Goal: Information Seeking & Learning: Learn about a topic

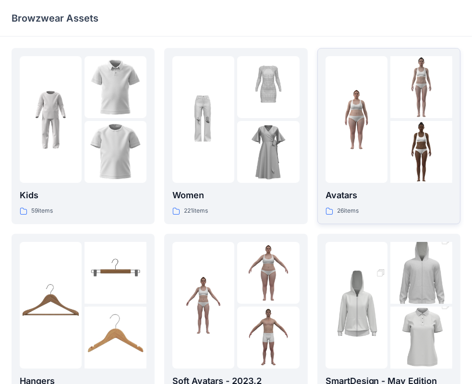
click at [369, 156] on div at bounding box center [356, 119] width 62 height 127
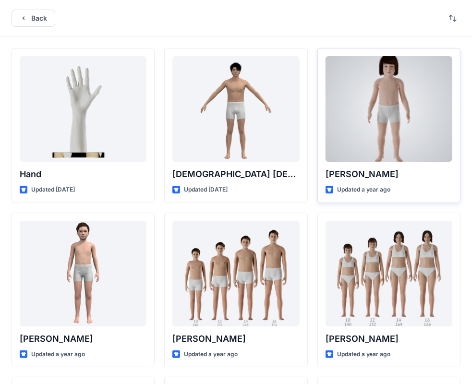
click at [386, 131] on div at bounding box center [388, 109] width 127 height 106
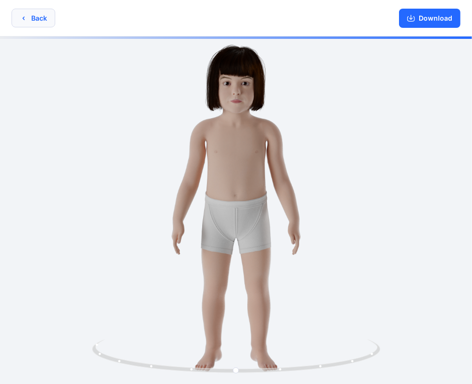
click at [36, 22] on button "Back" at bounding box center [34, 18] width 44 height 19
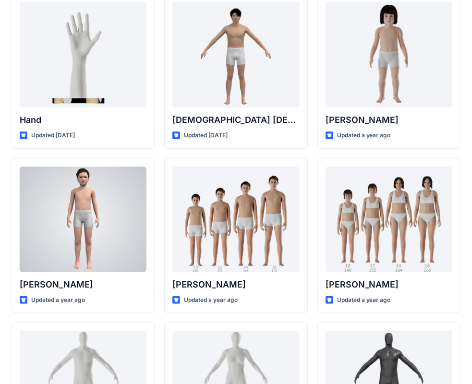
scroll to position [96, 0]
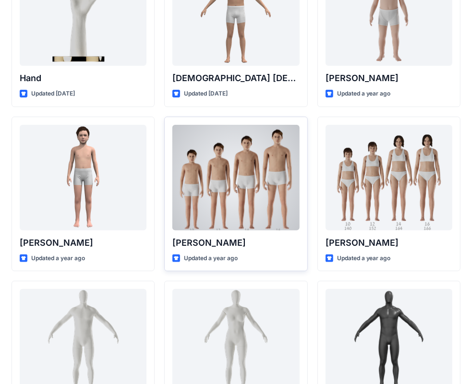
click at [206, 215] on div at bounding box center [235, 178] width 127 height 106
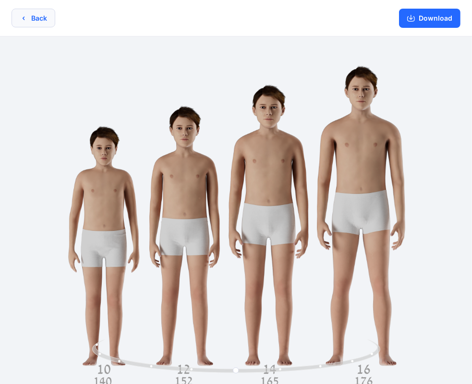
click at [23, 18] on icon "button" at bounding box center [24, 17] width 2 height 3
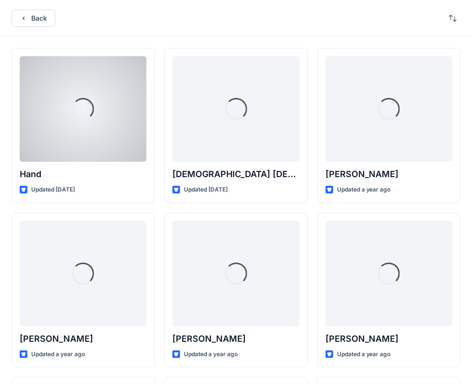
scroll to position [96, 0]
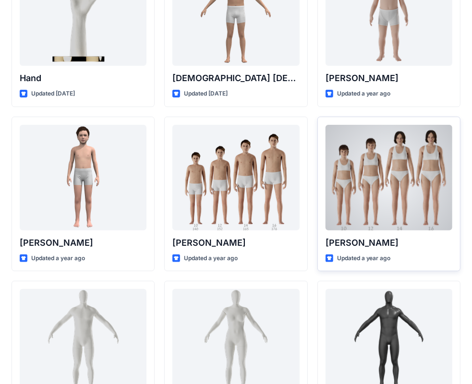
click at [391, 195] on div at bounding box center [388, 178] width 127 height 106
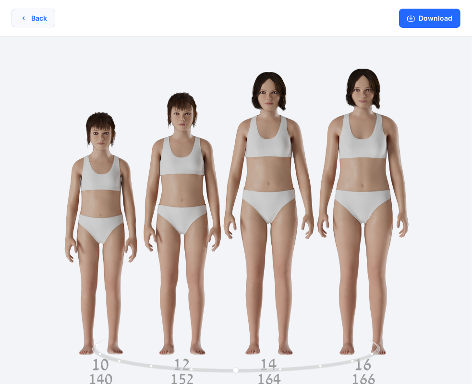
click at [23, 12] on button "Back" at bounding box center [34, 18] width 44 height 19
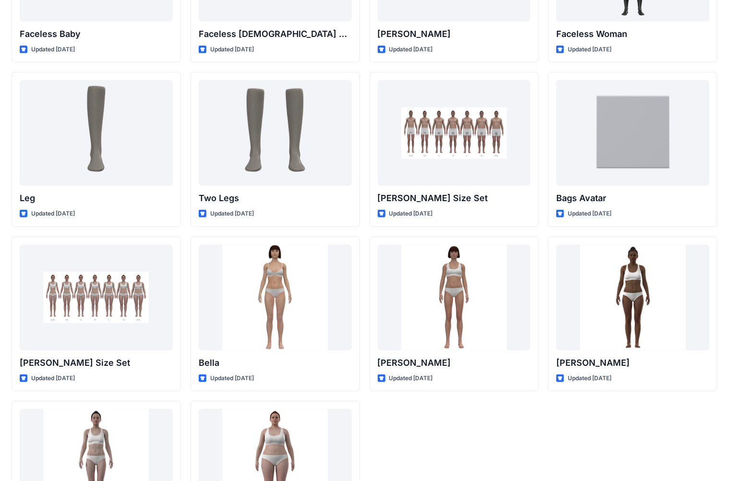
scroll to position [718, 0]
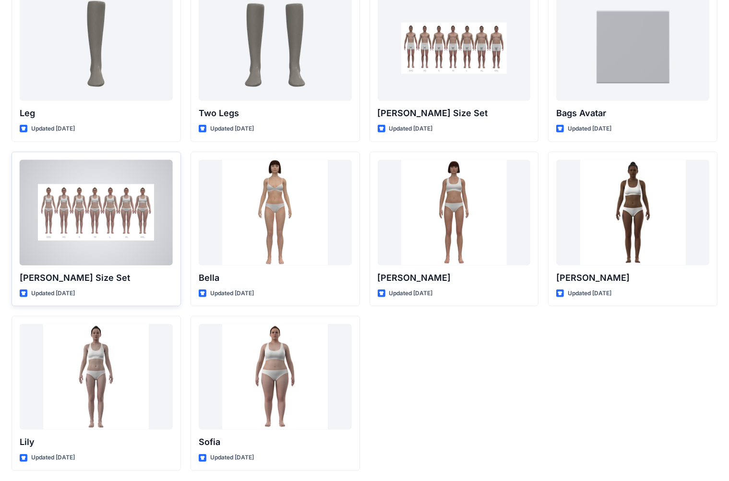
click at [75, 228] on div at bounding box center [96, 213] width 153 height 106
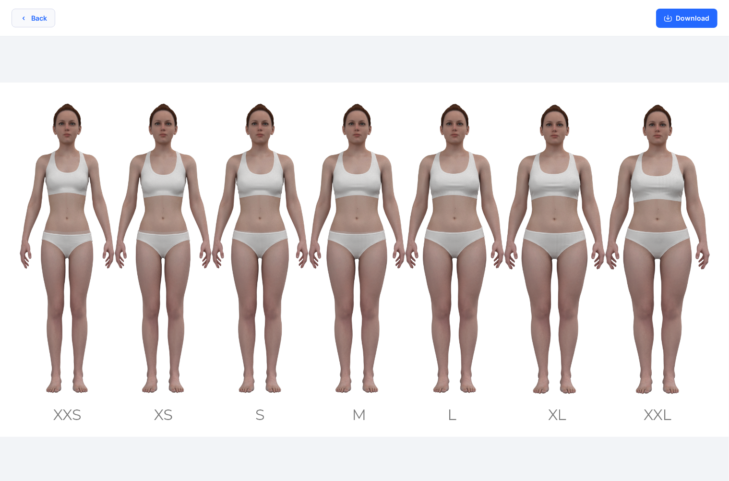
click at [29, 17] on button "Back" at bounding box center [34, 18] width 44 height 19
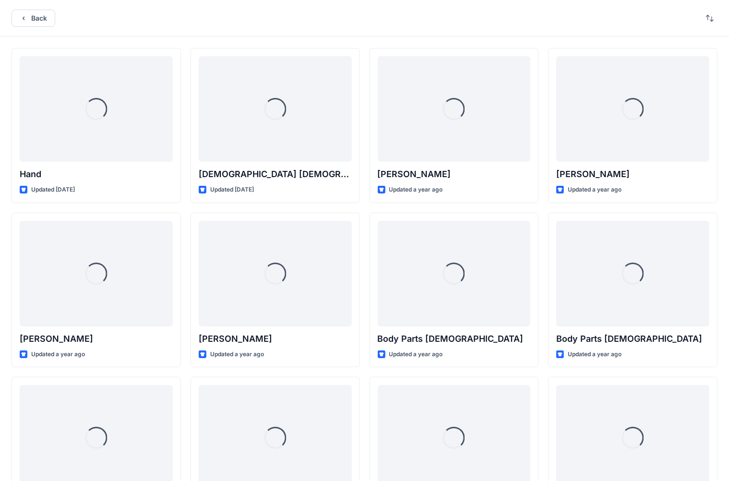
scroll to position [718, 0]
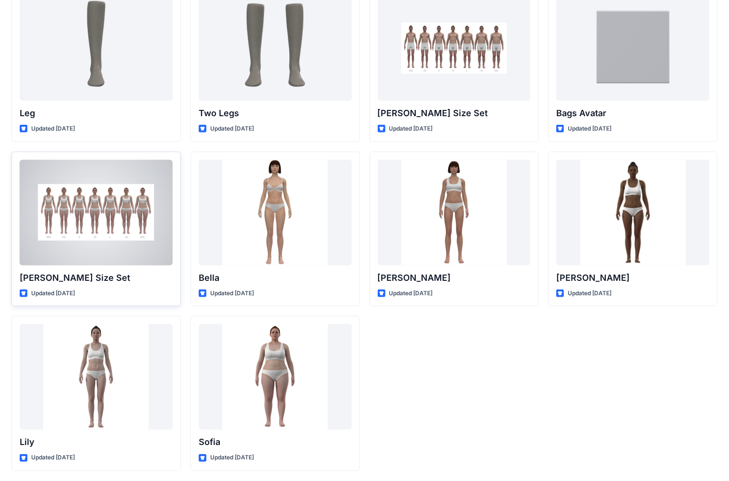
click at [96, 226] on div at bounding box center [96, 213] width 153 height 106
